Goal: Information Seeking & Learning: Learn about a topic

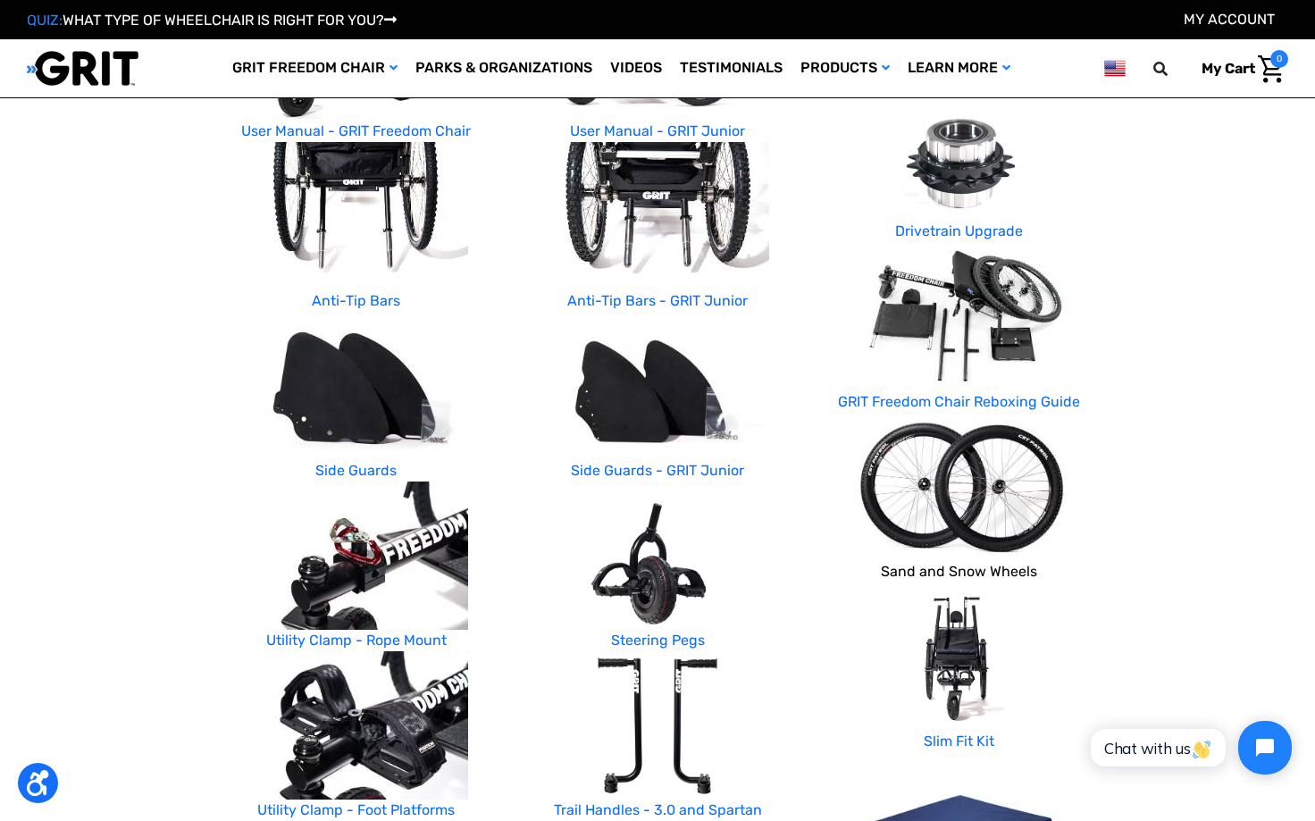
click at [901, 566] on link "Sand and Snow Wheels" at bounding box center [959, 571] width 156 height 17
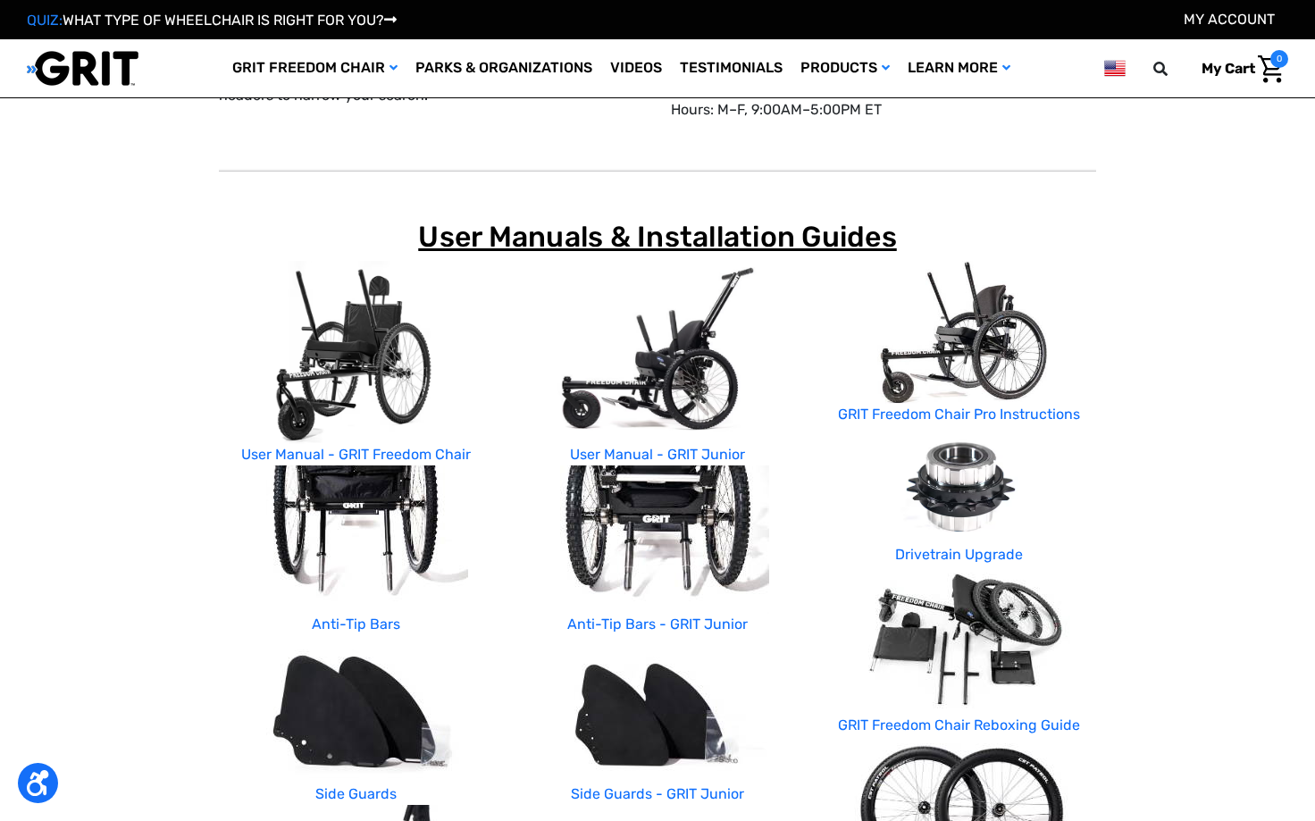
scroll to position [155, 0]
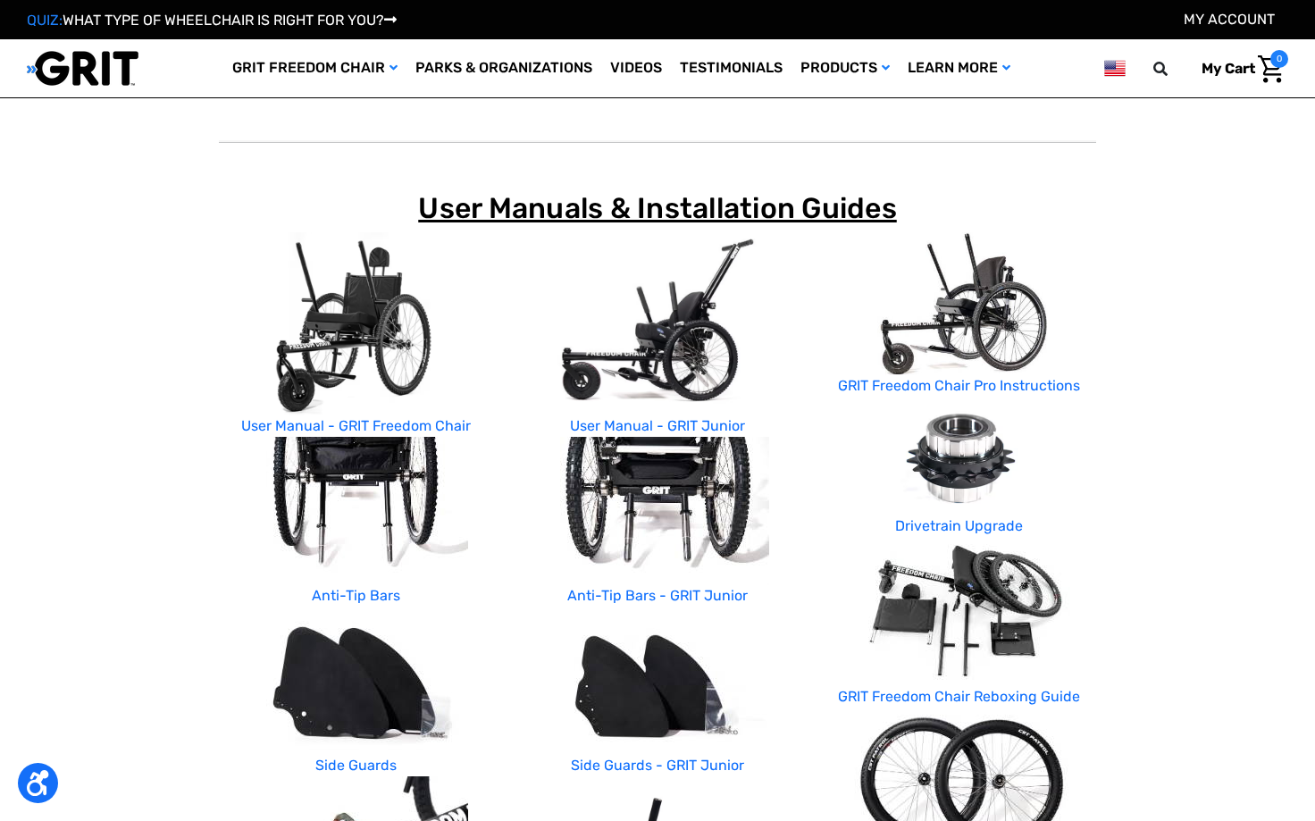
click at [979, 334] on img at bounding box center [958, 303] width 179 height 143
click at [961, 382] on link "GRIT Freedom Chair Pro Instructions" at bounding box center [959, 385] width 242 height 17
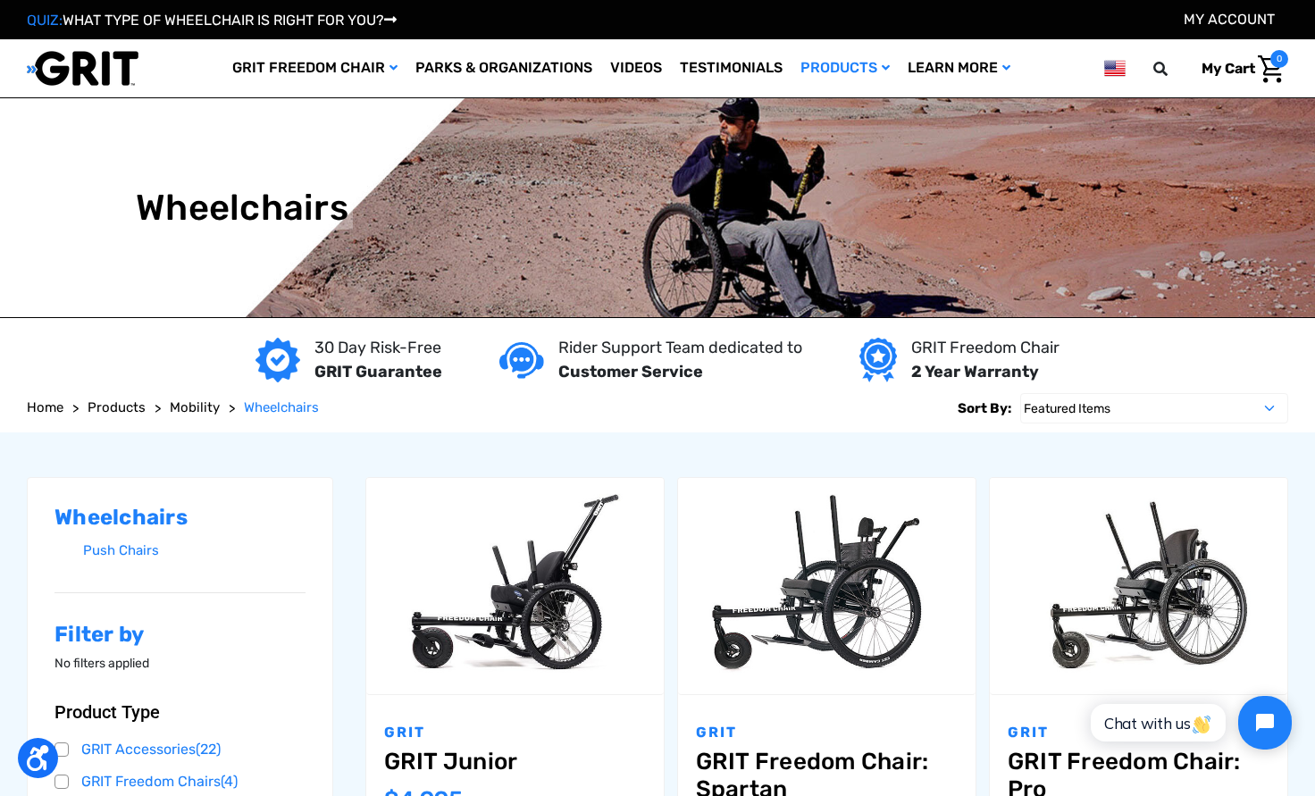
click at [872, 362] on img at bounding box center [878, 360] width 37 height 45
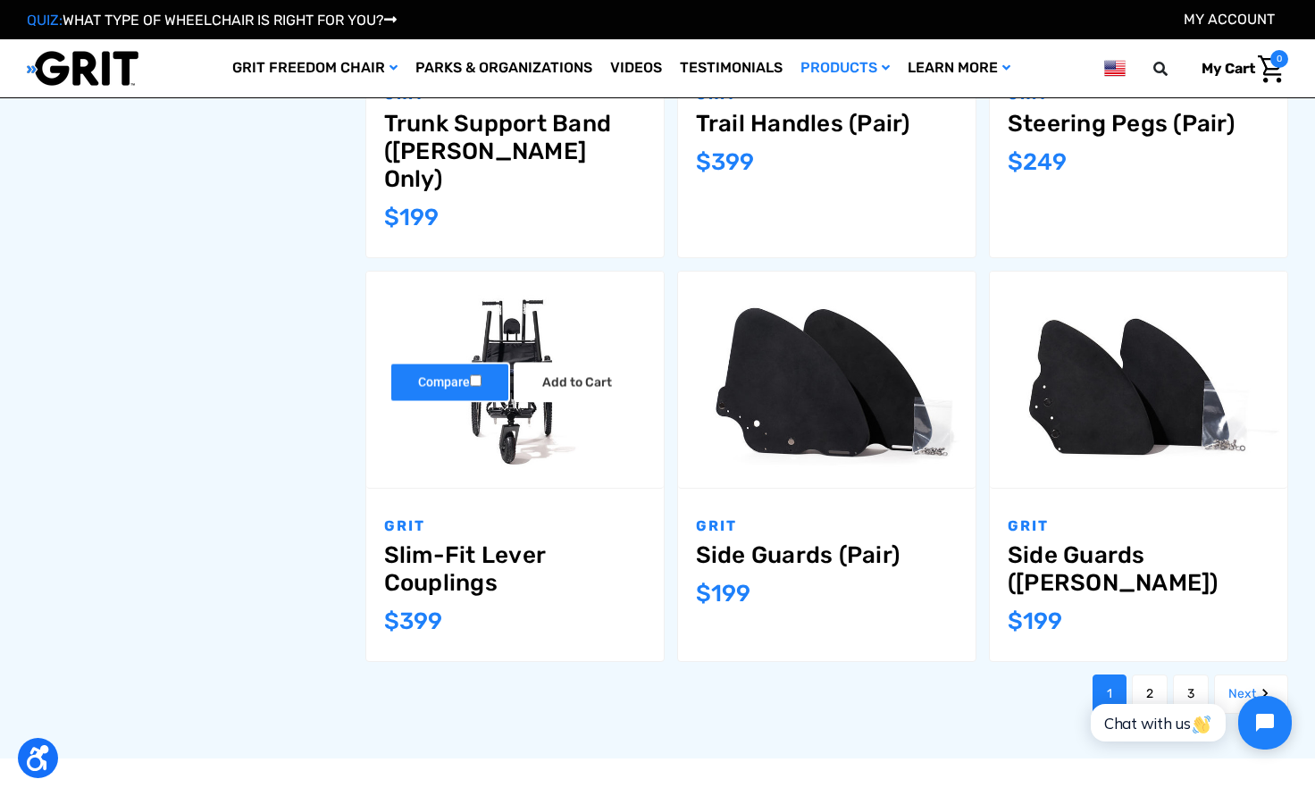
scroll to position [1755, 0]
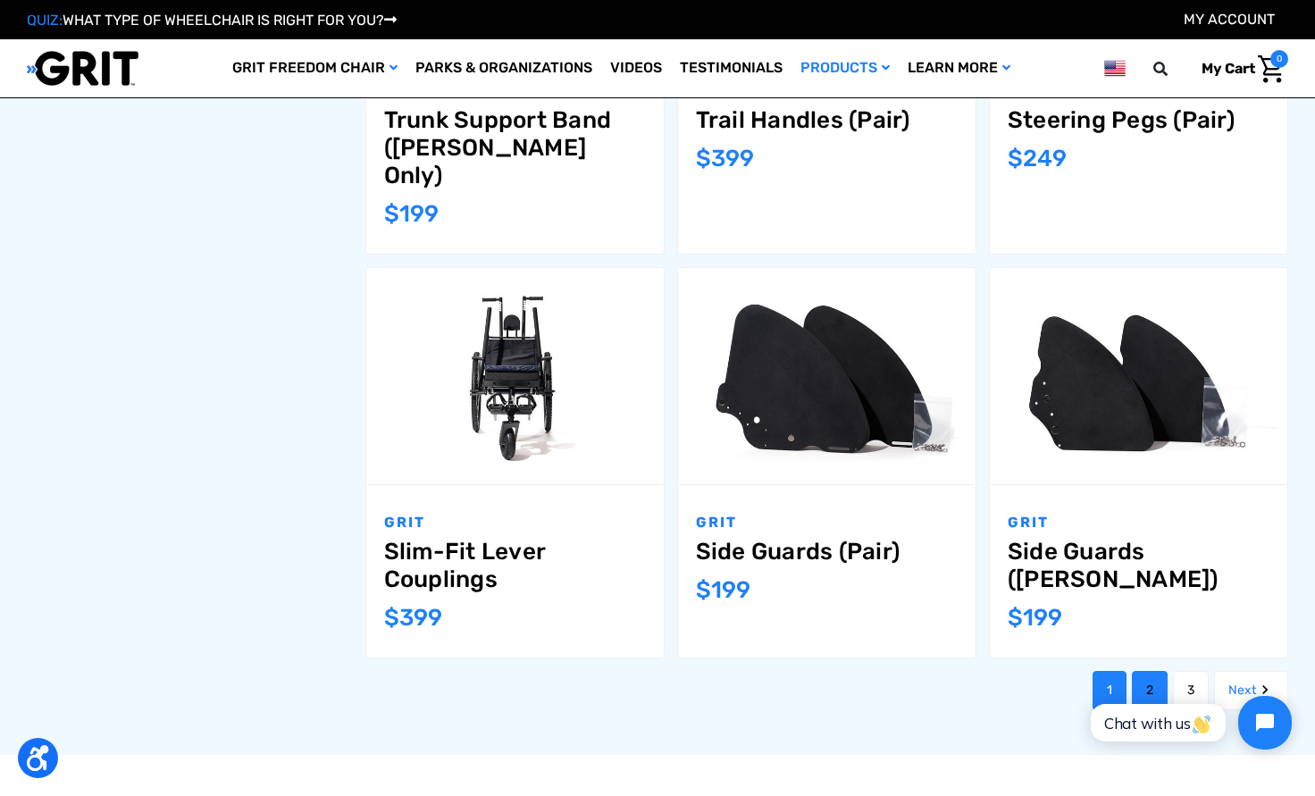
click at [1153, 671] on link "2" at bounding box center [1150, 690] width 36 height 39
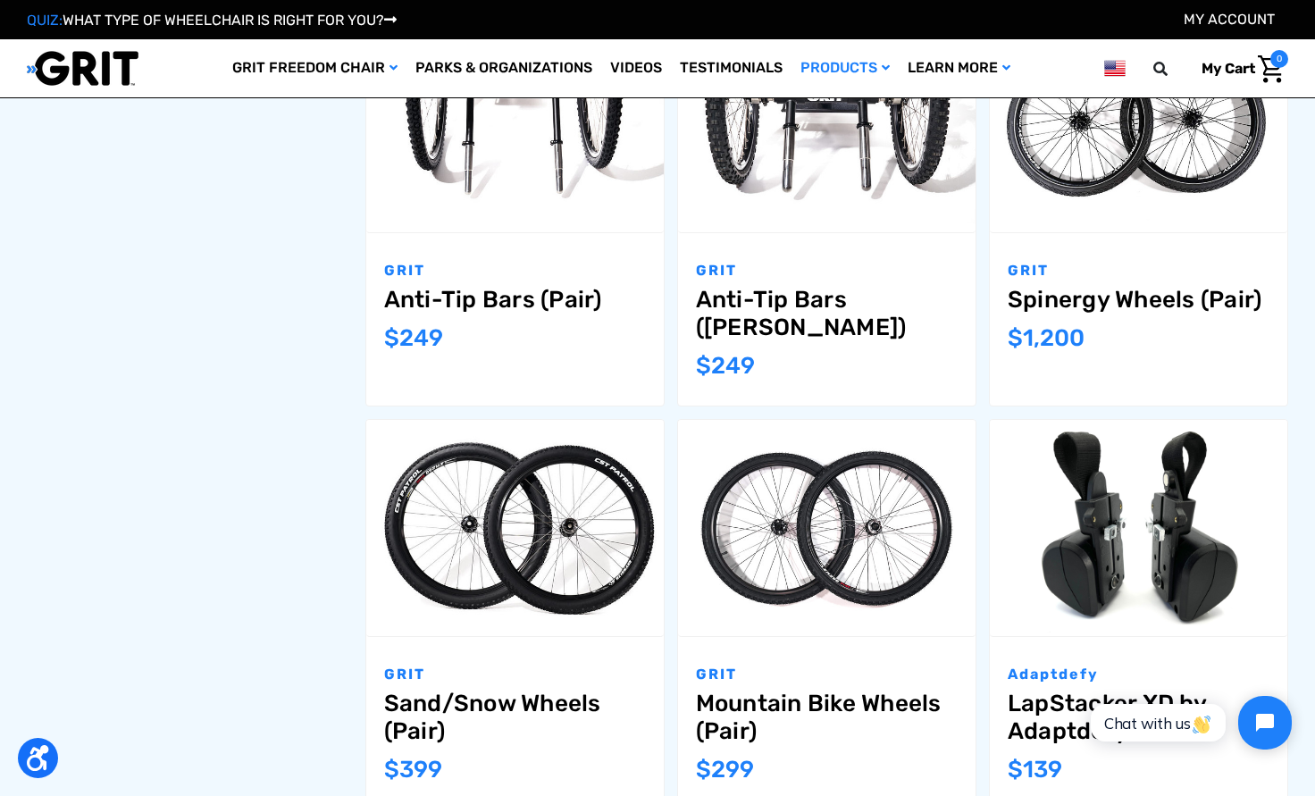
scroll to position [1341, 0]
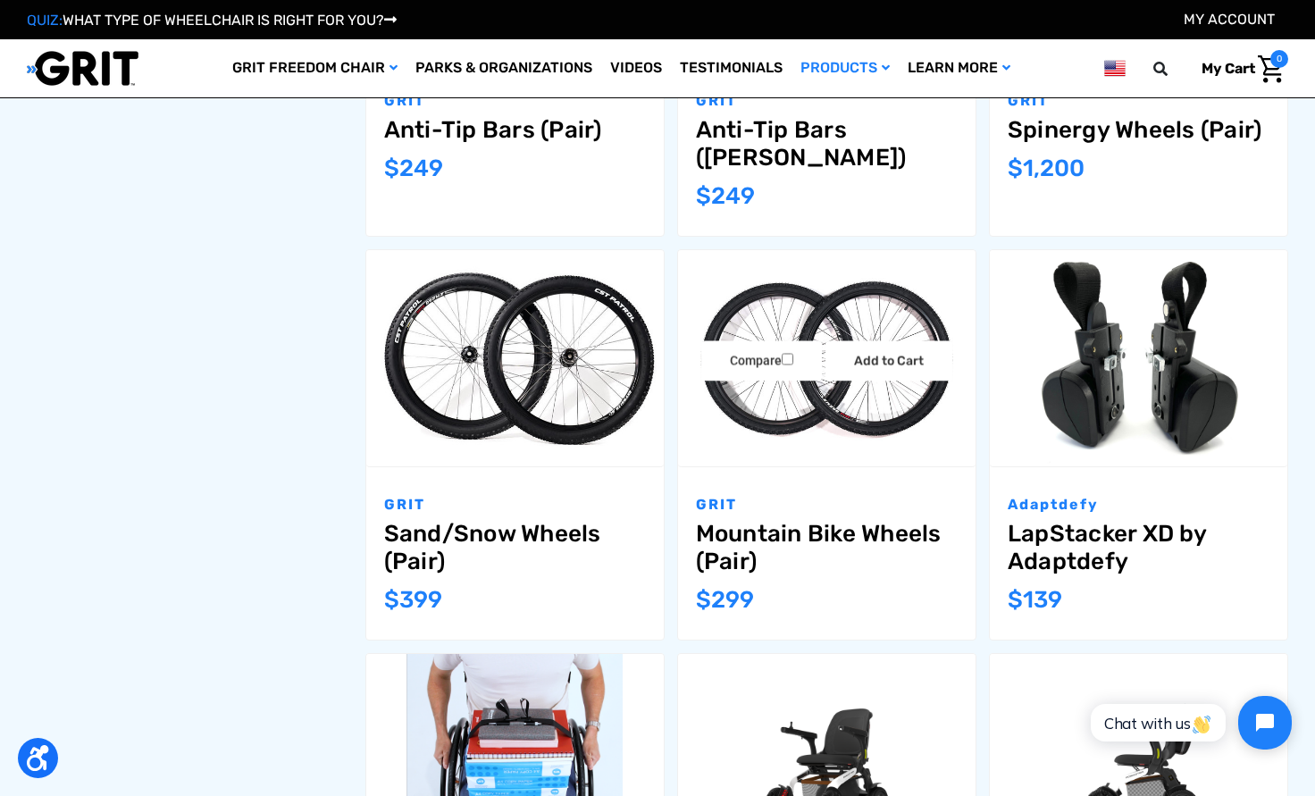
click at [789, 390] on img "Mountain Bike Wheels (Pair),$299.00\a" at bounding box center [827, 358] width 298 height 198
